Goal: Information Seeking & Learning: Learn about a topic

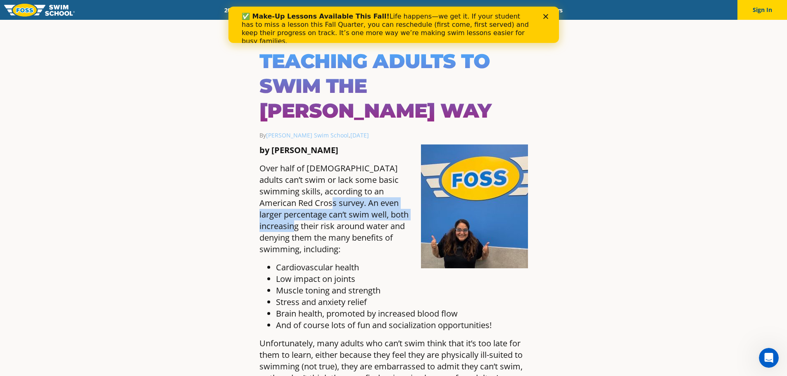
drag, startPoint x: 312, startPoint y: 180, endPoint x: 326, endPoint y: 204, distance: 27.4
click at [326, 204] on p "Over half of American adults can’t swim or lack some basic swimming skills, acc…" at bounding box center [393, 209] width 269 height 93
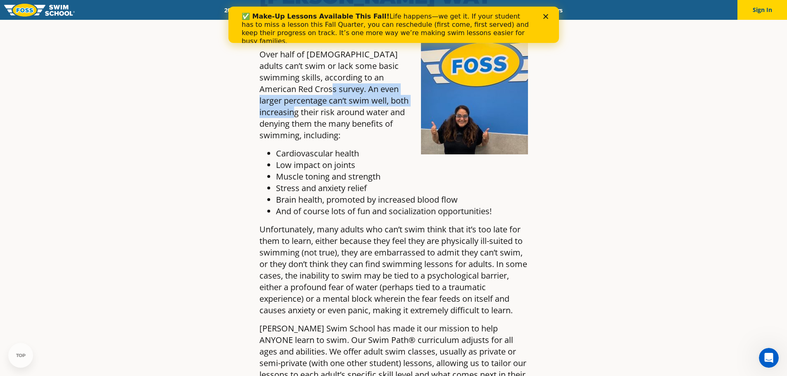
scroll to position [124, 0]
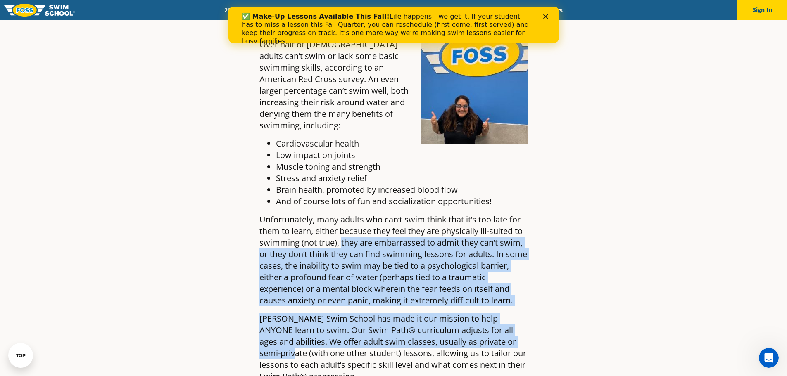
drag, startPoint x: 342, startPoint y: 218, endPoint x: 527, endPoint y: 317, distance: 209.4
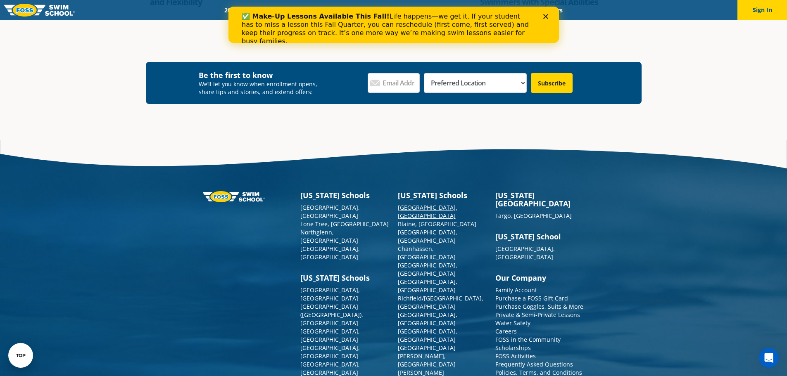
scroll to position [1680, 0]
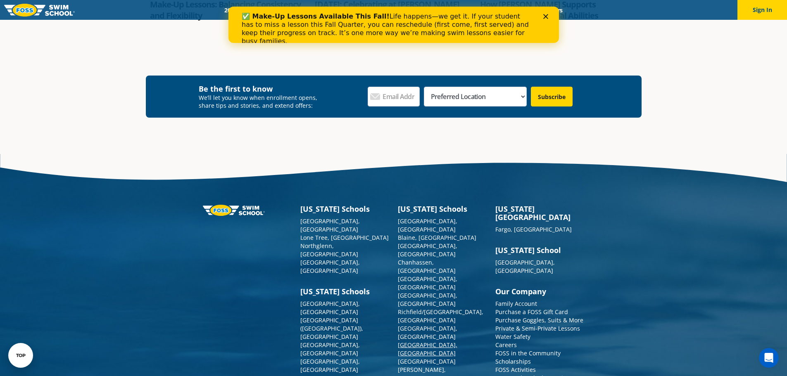
click at [414, 341] on link "[GEOGRAPHIC_DATA], [GEOGRAPHIC_DATA]" at bounding box center [427, 349] width 59 height 16
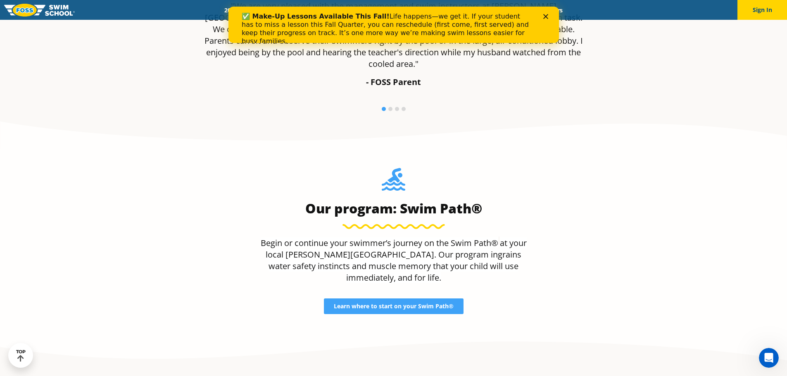
scroll to position [507, 0]
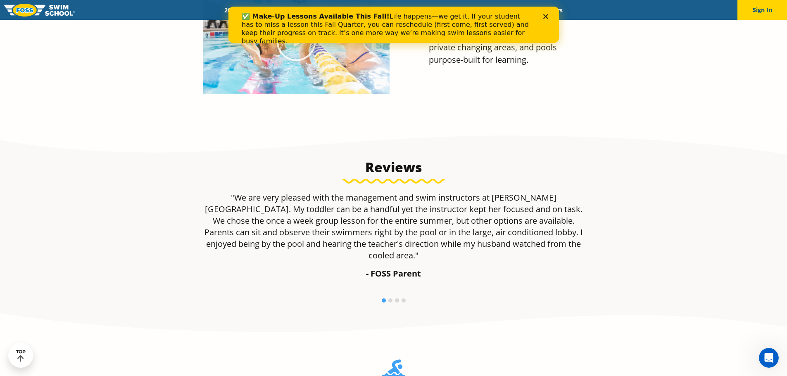
click at [548, 14] on div "Close" at bounding box center [547, 16] width 8 height 5
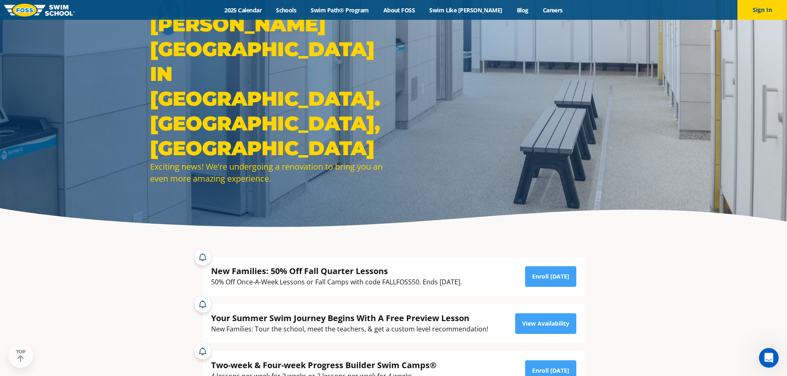
scroll to position [0, 0]
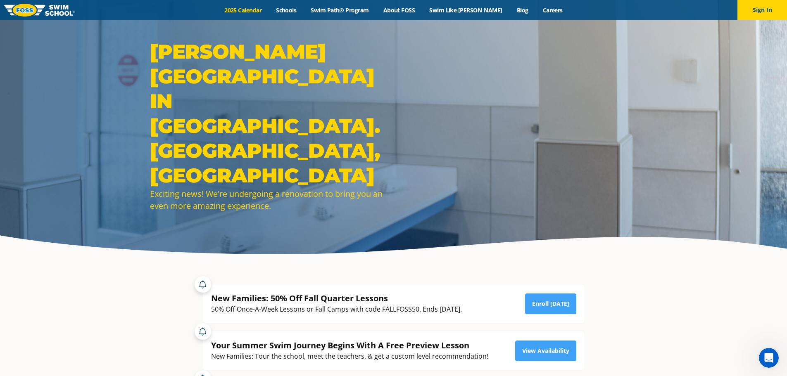
click at [265, 13] on link "2025 Calendar" at bounding box center [243, 10] width 52 height 8
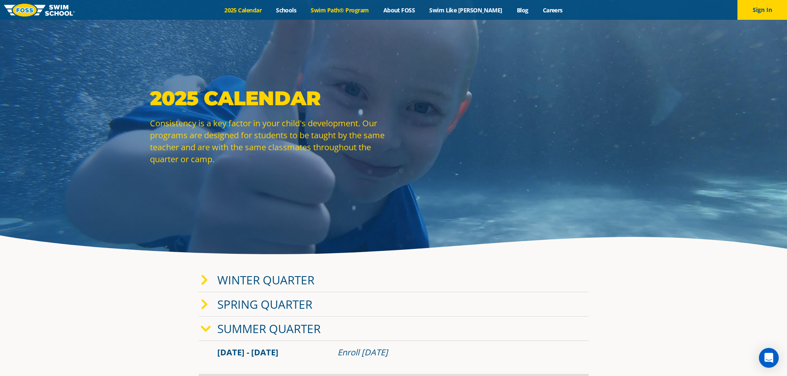
click at [369, 11] on link "Swim Path® Program" at bounding box center [340, 10] width 72 height 8
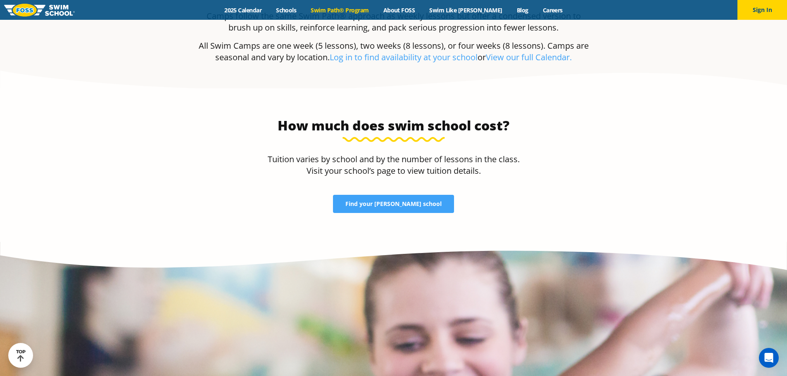
scroll to position [1607, 0]
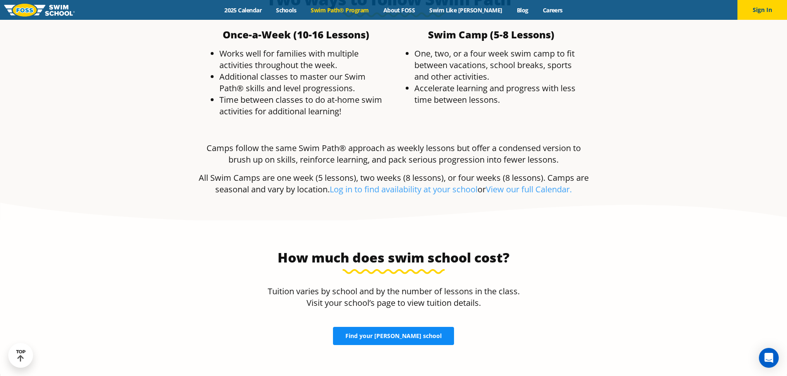
click at [405, 333] on span "Find your FOSS school" at bounding box center [393, 336] width 96 height 6
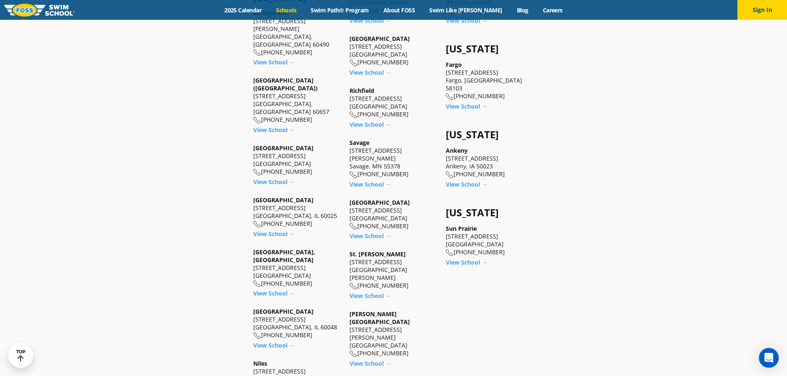
scroll to position [620, 0]
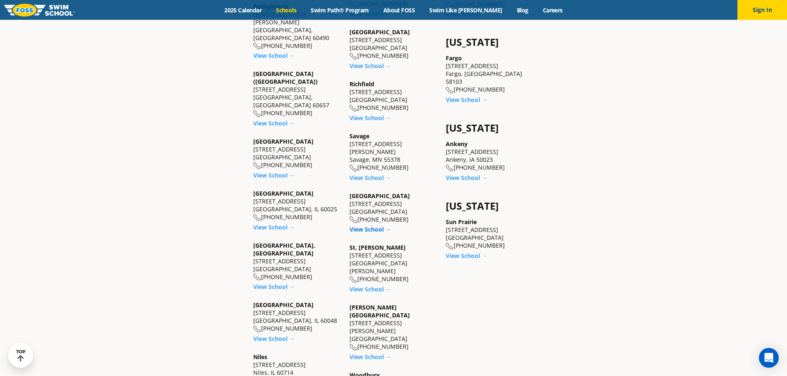
click at [367, 226] on link "View School →" at bounding box center [371, 230] width 42 height 8
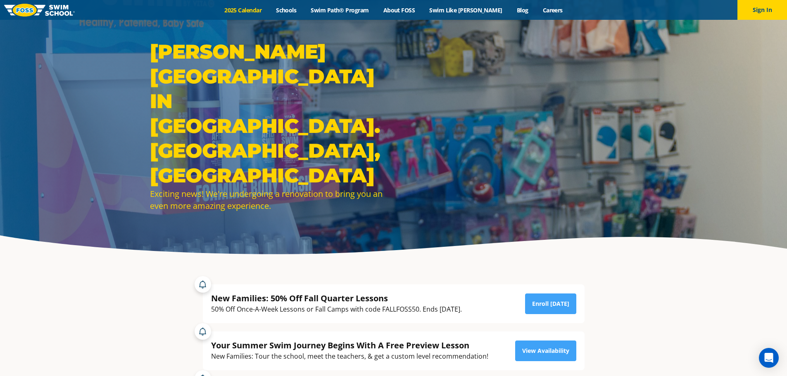
click at [261, 10] on link "2025 Calendar" at bounding box center [243, 10] width 52 height 8
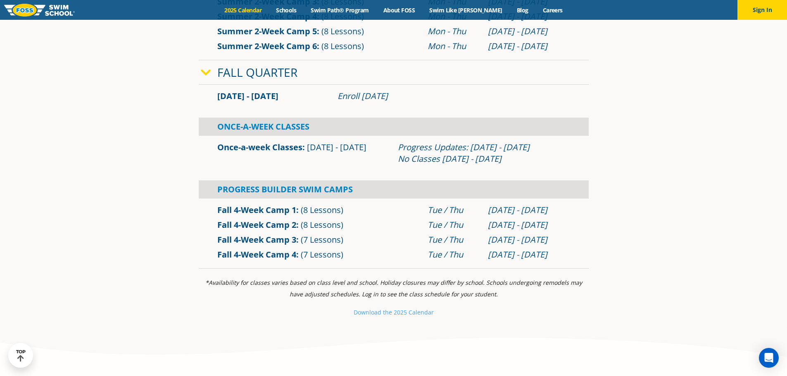
scroll to position [578, 0]
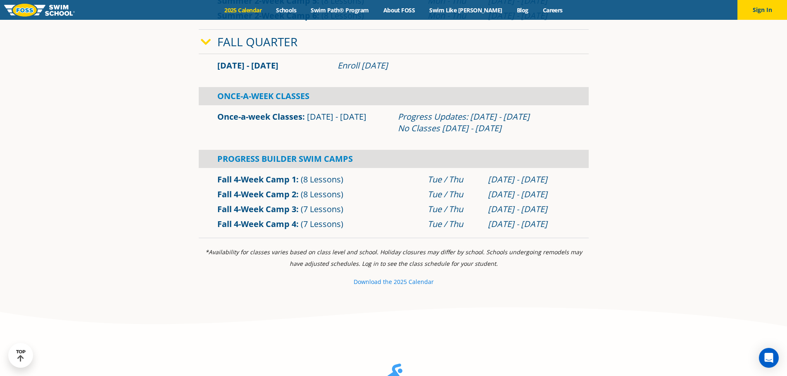
click at [387, 281] on small "Download th" at bounding box center [371, 282] width 35 height 8
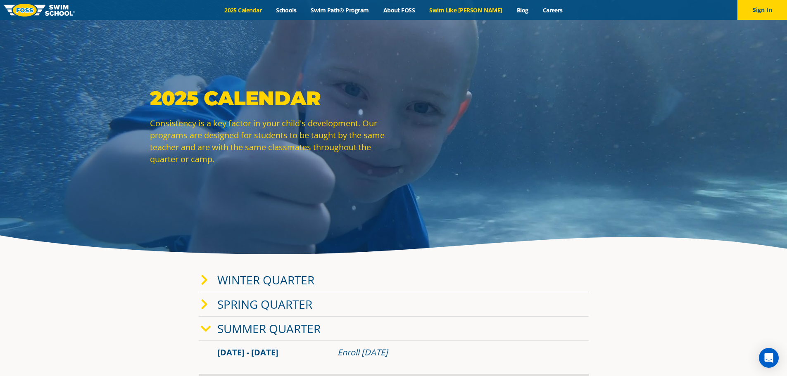
click at [478, 11] on link "Swim Like [PERSON_NAME]" at bounding box center [466, 10] width 88 height 8
